Goal: Use online tool/utility: Utilize a website feature to perform a specific function

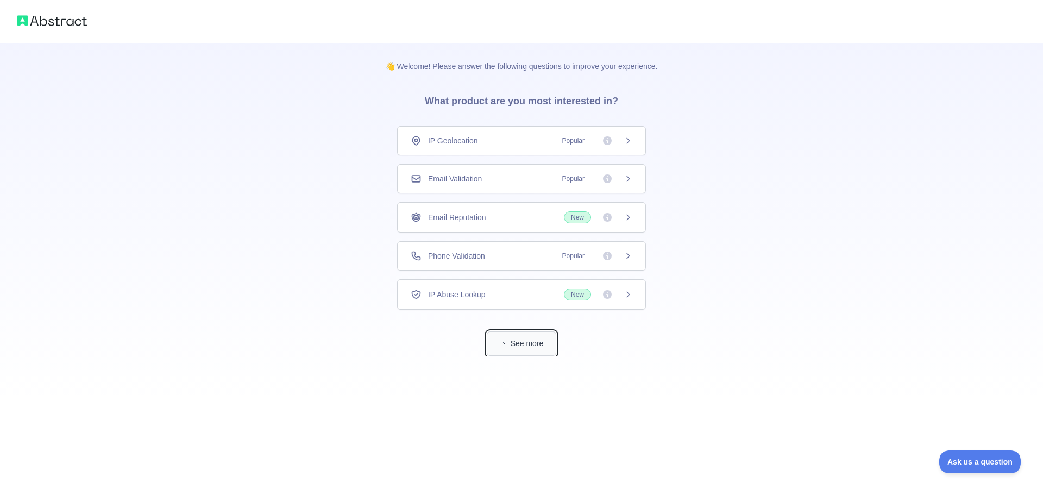
click at [540, 341] on button "See more" at bounding box center [522, 343] width 70 height 24
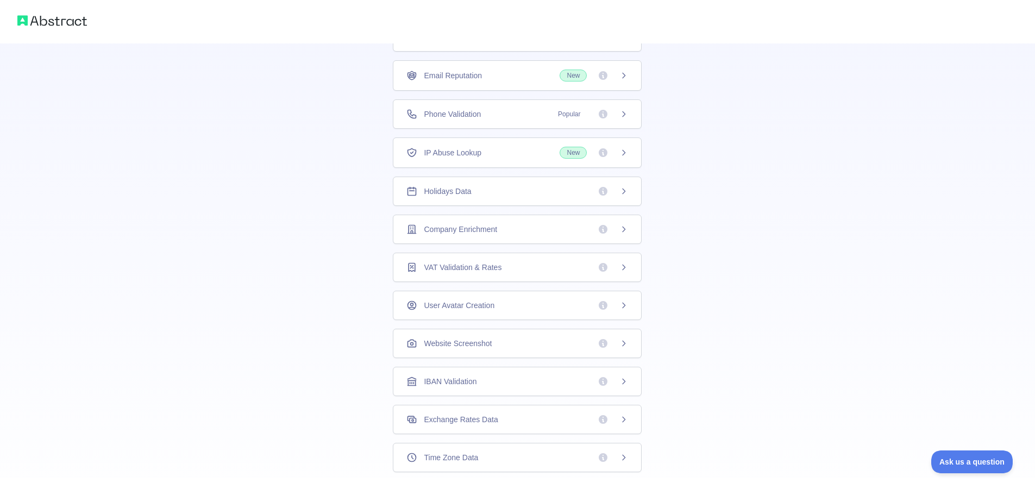
scroll to position [87, 0]
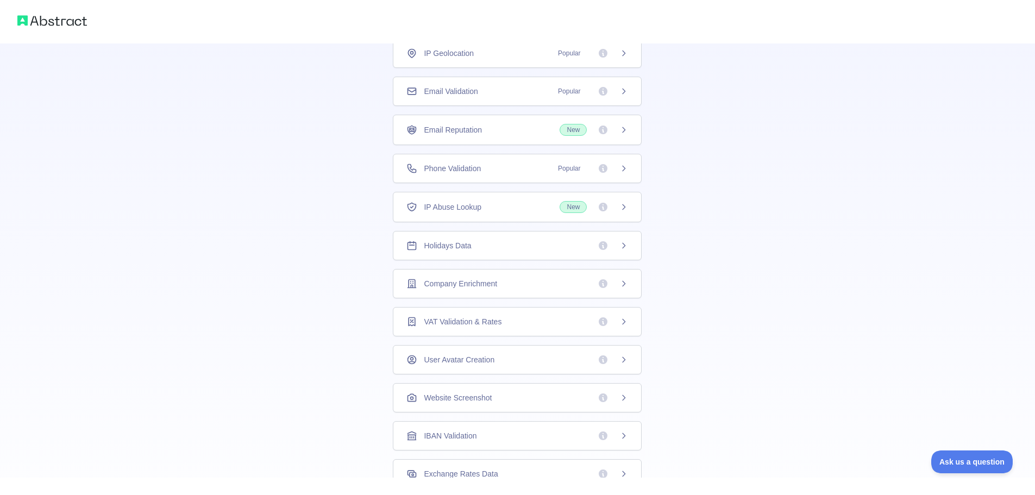
click at [456, 93] on span "Email Validation" at bounding box center [451, 91] width 54 height 11
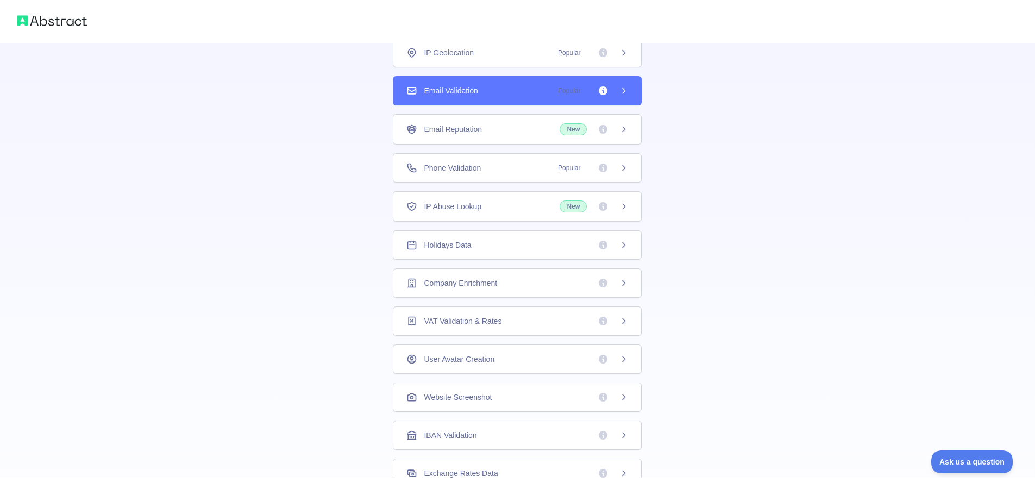
scroll to position [0, 0]
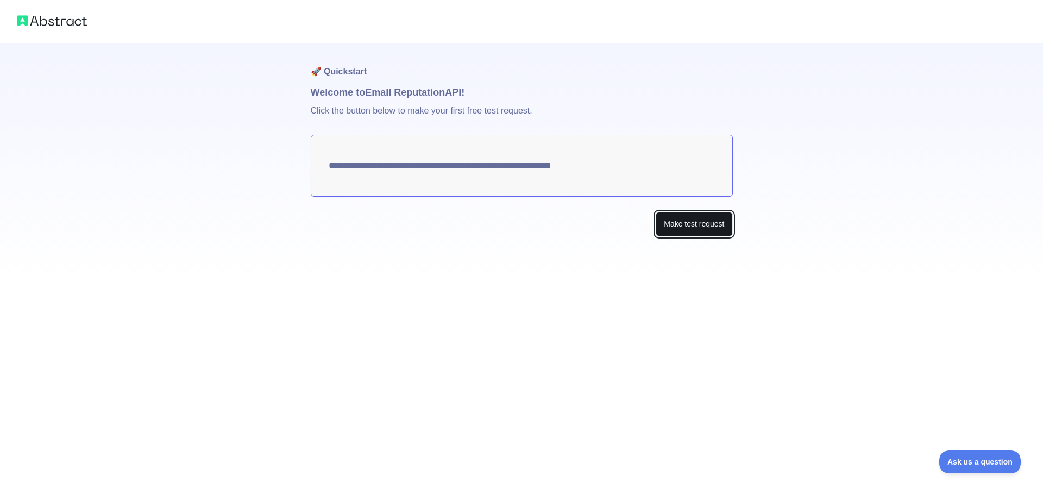
click at [718, 222] on button "Make test request" at bounding box center [694, 224] width 77 height 24
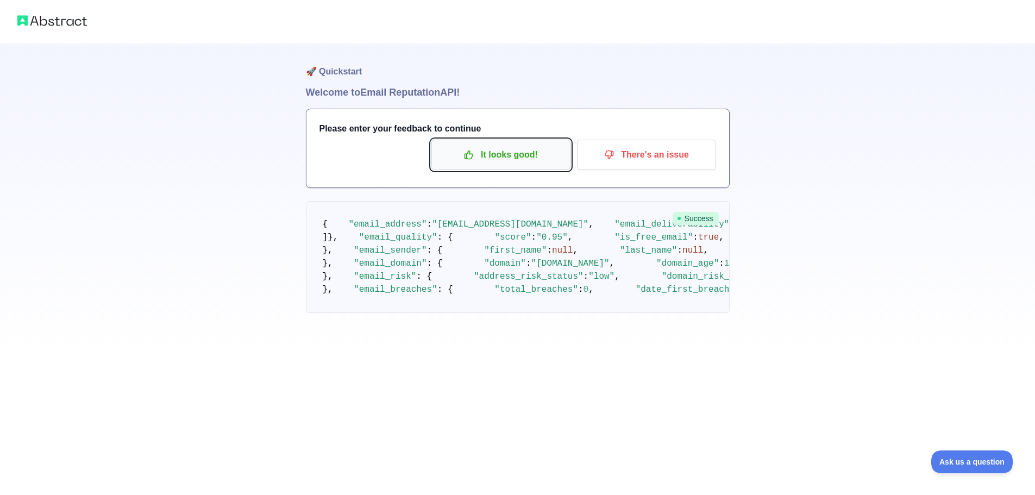
click at [472, 157] on icon "button" at bounding box center [468, 154] width 11 height 11
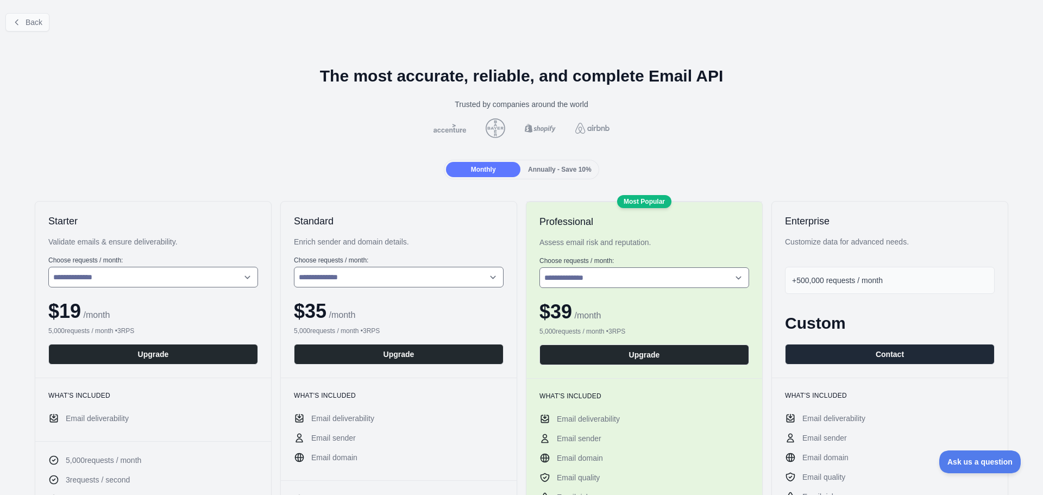
drag, startPoint x: 41, startPoint y: 41, endPoint x: 35, endPoint y: 29, distance: 13.9
click at [35, 29] on button "Back" at bounding box center [27, 22] width 44 height 18
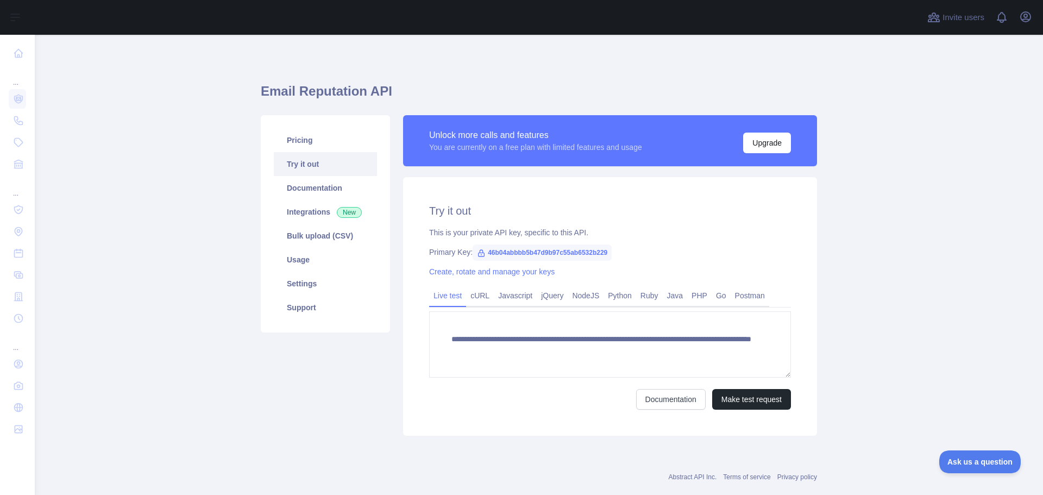
click at [550, 251] on span "46b04abbbb5b47d9b97c55ab6532b229" at bounding box center [542, 252] width 139 height 16
drag, startPoint x: 483, startPoint y: 252, endPoint x: 604, endPoint y: 246, distance: 120.8
click at [603, 246] on span "46b04abbbb5b47d9b97c55ab6532b229" at bounding box center [542, 252] width 139 height 16
click at [506, 252] on span "46b04abbbb5b47d9b97c55ab6532b229" at bounding box center [542, 252] width 139 height 16
click at [477, 254] on icon at bounding box center [481, 253] width 9 height 9
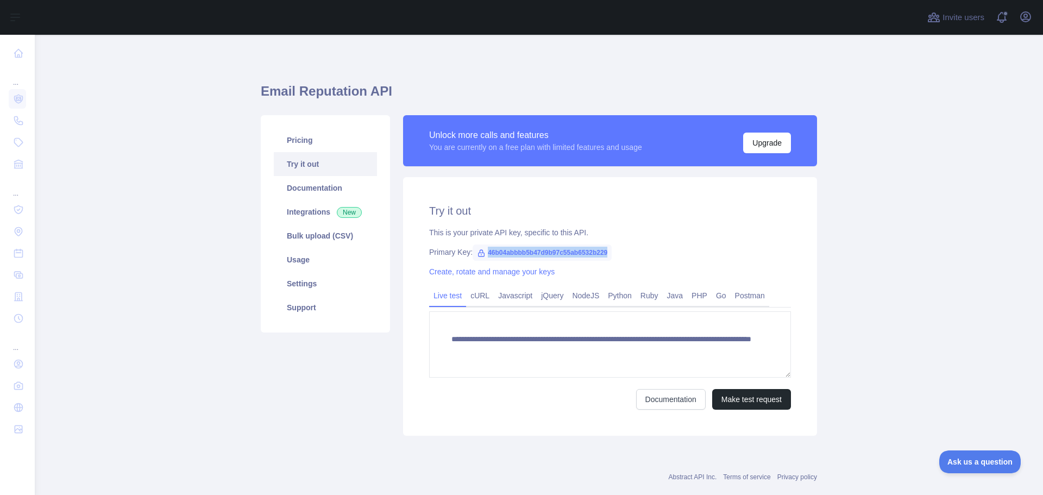
drag, startPoint x: 481, startPoint y: 252, endPoint x: 607, endPoint y: 252, distance: 126.0
click at [607, 252] on span "46b04abbbb5b47d9b97c55ab6532b229" at bounding box center [542, 252] width 139 height 16
copy span "46b04abbbb5b47d9b97c55ab6532b229"
